Goal: Communication & Community: Answer question/provide support

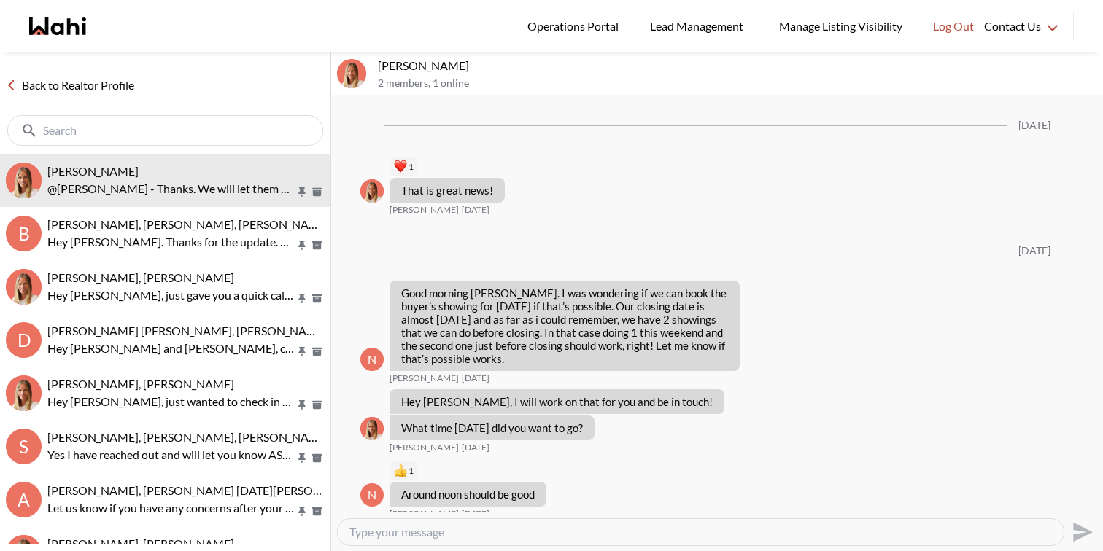
scroll to position [1653, 0]
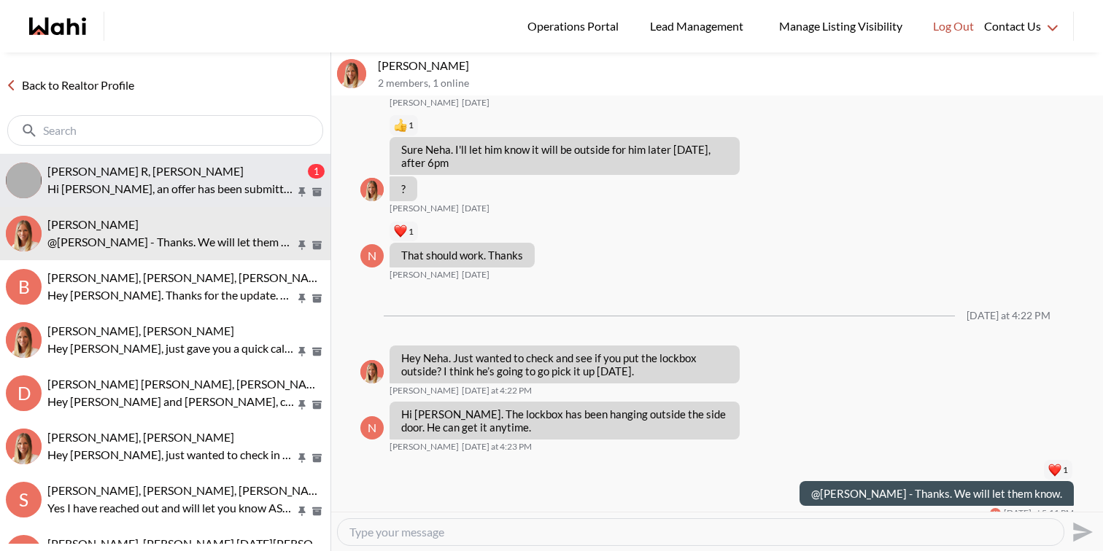
click at [162, 166] on div "[PERSON_NAME] R, [PERSON_NAME]" at bounding box center [175, 171] width 257 height 15
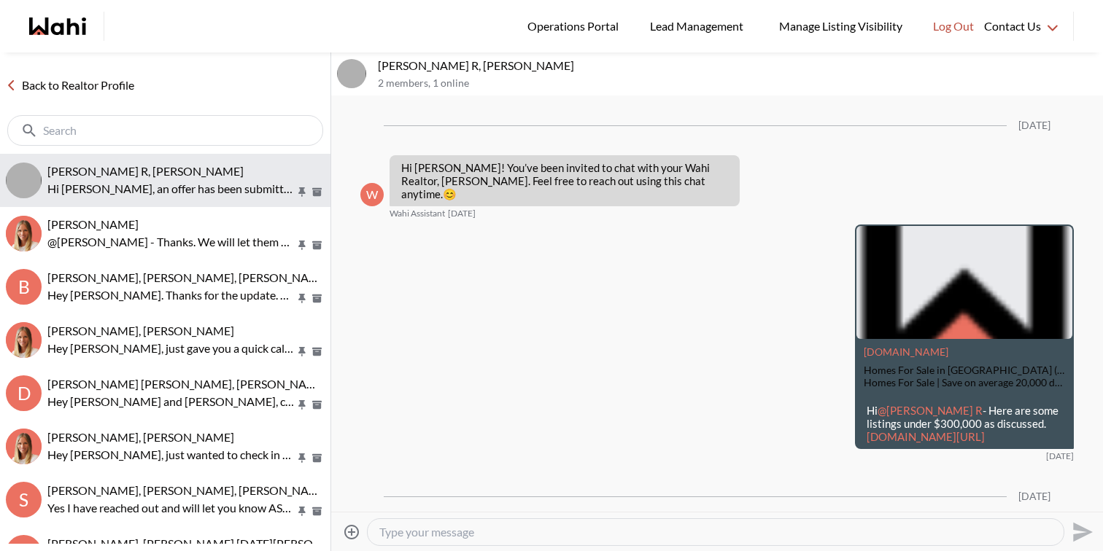
scroll to position [1233, 0]
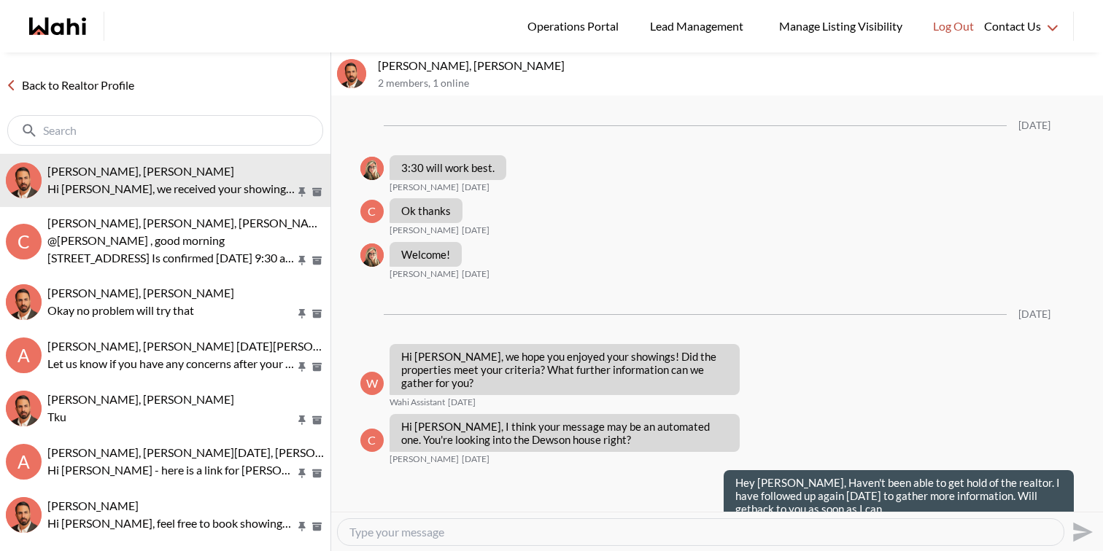
scroll to position [1484, 0]
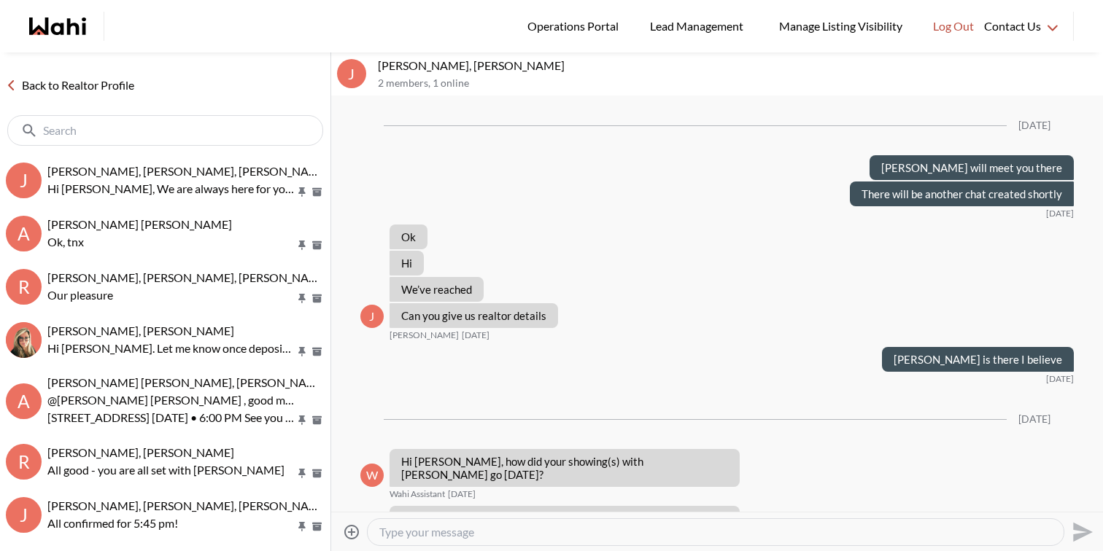
scroll to position [1007, 0]
